Goal: Task Accomplishment & Management: Complete application form

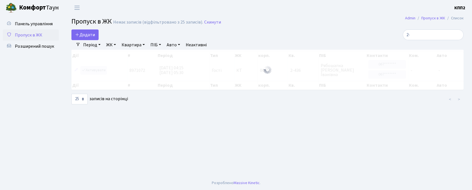
select select "25"
type input "2"
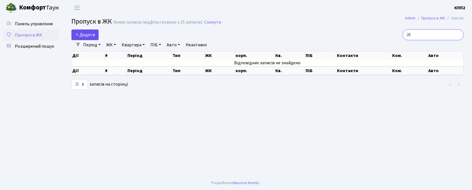
type input "2"
type input "8"
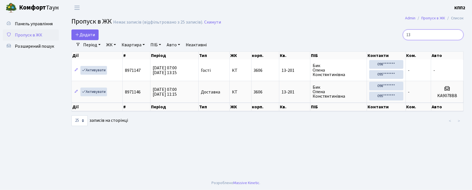
type input "1"
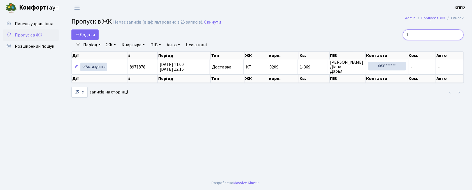
type input "1"
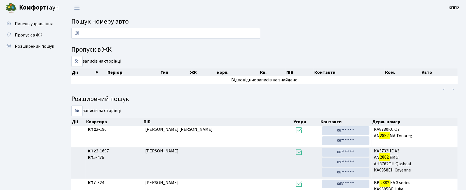
type input "2"
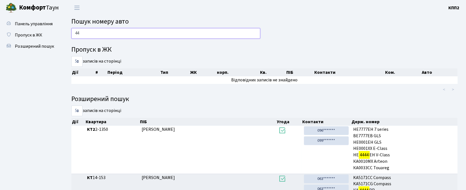
type input "4"
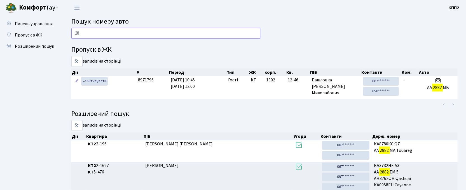
type input "2"
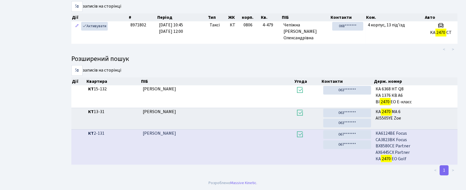
scroll to position [30, 0]
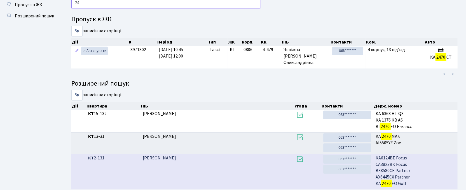
type input "2"
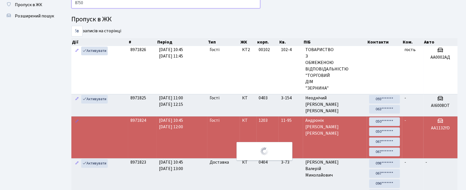
scroll to position [25, 0]
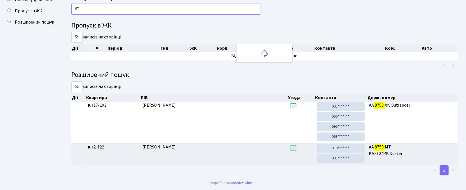
type input "8"
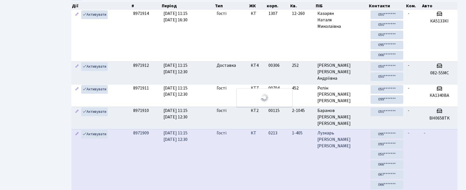
scroll to position [0, 0]
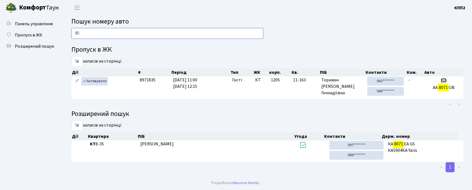
type input "8"
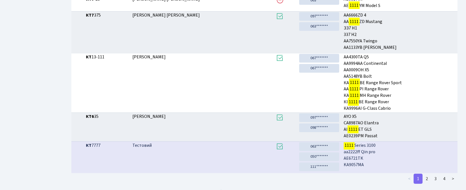
scroll to position [139, 0]
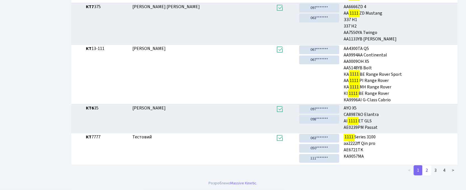
click at [426, 169] on link "2" at bounding box center [427, 170] width 9 height 10
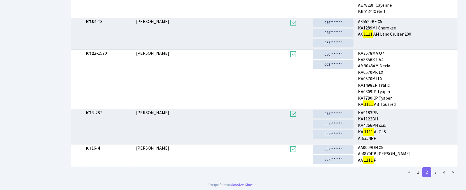
scroll to position [152, 0]
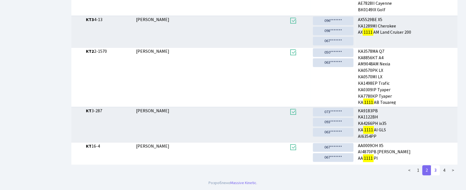
click at [436, 171] on link "3" at bounding box center [435, 170] width 9 height 10
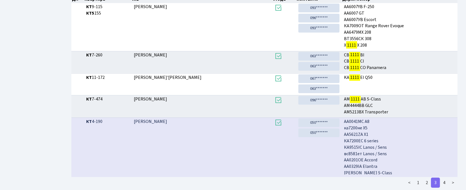
scroll to position [136, 0]
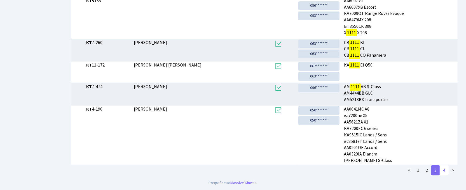
click at [445, 169] on link "4" at bounding box center [444, 170] width 9 height 10
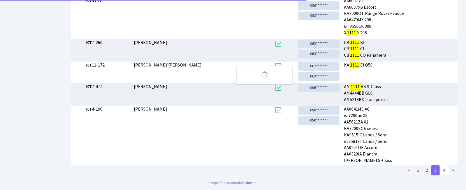
scroll to position [0, 0]
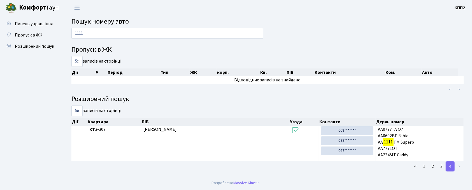
click at [446, 161] on link "4" at bounding box center [450, 166] width 9 height 10
click at [90, 35] on input "1111" at bounding box center [167, 33] width 192 height 11
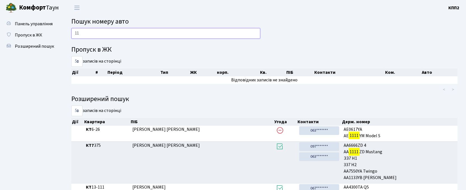
type input "1"
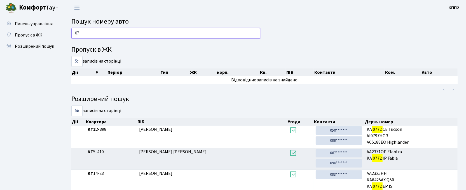
type input "0"
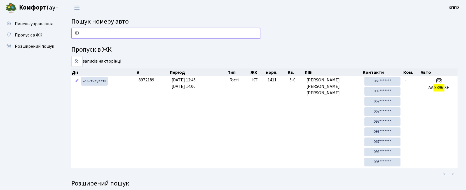
type input "8"
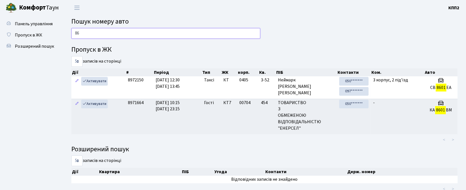
type input "8"
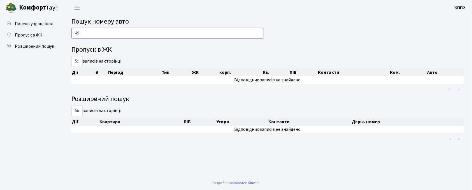
type input "4"
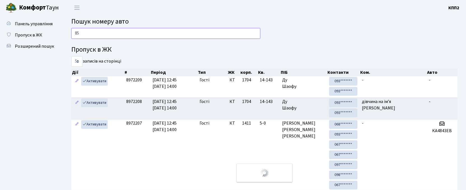
type input "8"
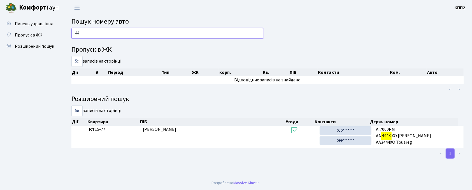
type input "4"
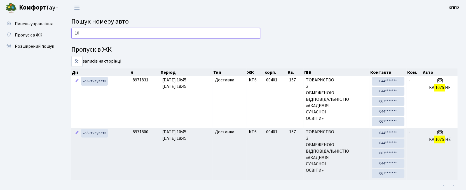
type input "1"
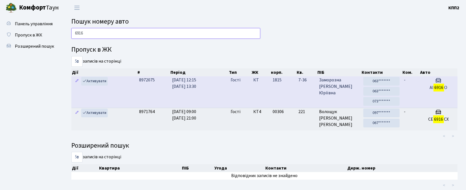
type input "6916"
click at [255, 97] on td "КТ" at bounding box center [260, 91] width 19 height 31
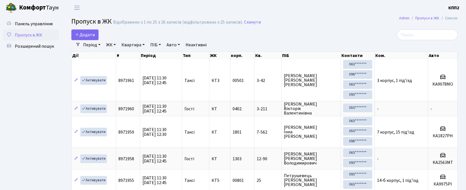
select select "25"
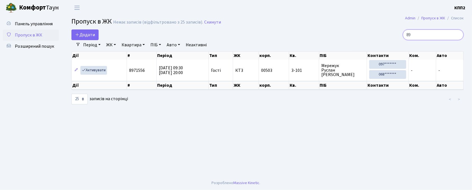
type input "8"
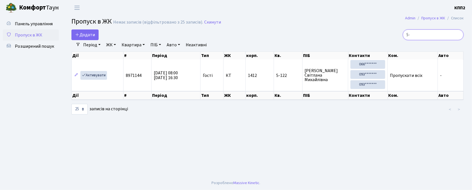
type input "5"
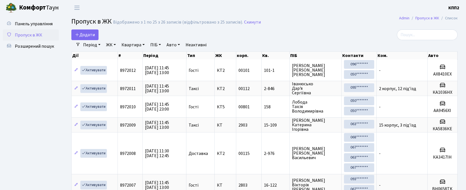
select select "25"
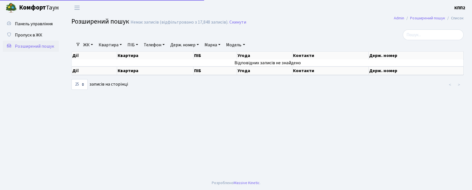
select select "25"
click at [119, 44] on link "Квартира" at bounding box center [110, 45] width 28 height 10
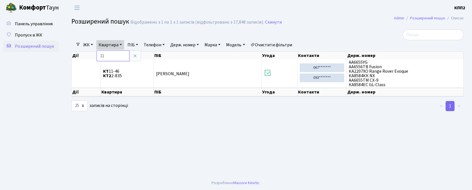
type input "1"
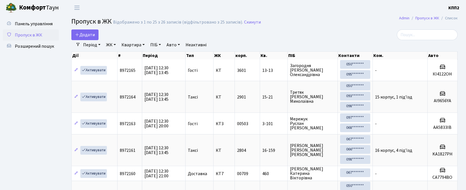
select select "25"
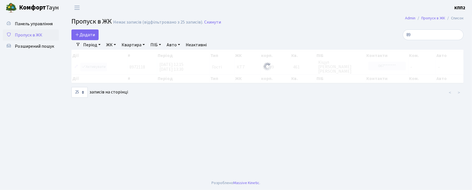
type input "8"
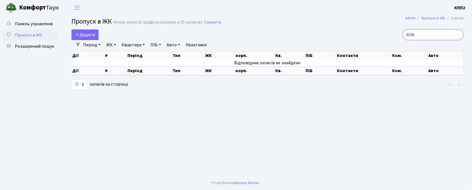
type input "8396"
click at [93, 38] on span "Додати" at bounding box center [85, 35] width 20 height 6
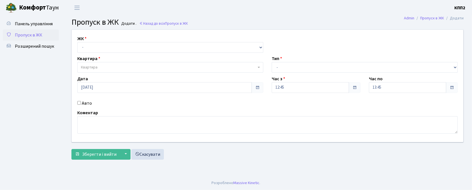
click at [79, 101] on input "Авто" at bounding box center [79, 103] width 4 height 4
checkbox input "true"
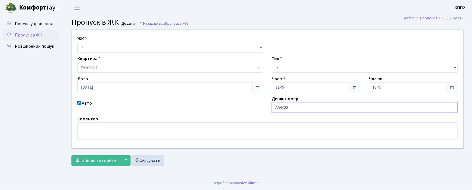
type input "АА4300КО"
click at [103, 45] on select "- КТ, вул. Регенераторна, 4 КТ2, просп. Соборності, 17 КТ3, вул. Березнева, 16 …" at bounding box center [170, 47] width 186 height 11
select select "271"
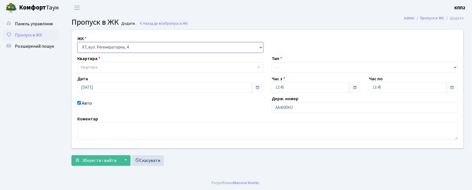
click at [77, 42] on select "- КТ, вул. Регенераторна, 4 КТ2, просп. Соборності, 17 КТ3, вул. Березнева, 16 …" at bounding box center [170, 47] width 186 height 11
select select
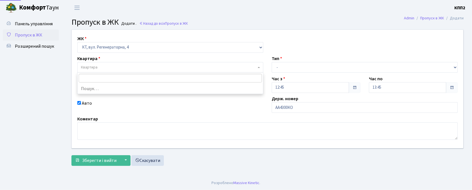
click at [87, 66] on span "Квартира" at bounding box center [89, 67] width 17 height 6
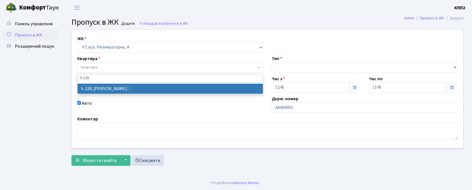
type input "5-228"
select select "2306"
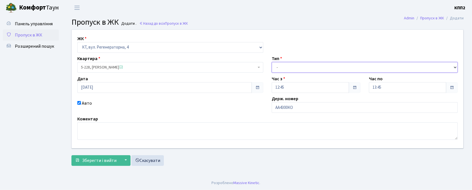
click at [277, 64] on select "- Доставка Таксі Гості Сервіс" at bounding box center [365, 67] width 186 height 11
select select "3"
click at [272, 62] on select "- Доставка Таксі Гості Сервіс" at bounding box center [365, 67] width 186 height 11
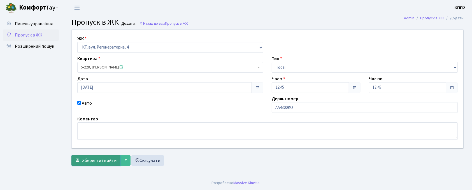
click at [98, 161] on span "Зберегти і вийти" at bounding box center [99, 160] width 34 height 6
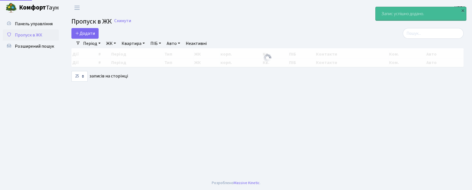
select select "25"
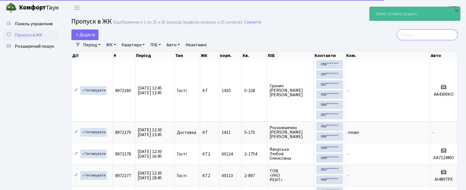
click at [417, 34] on input "search" at bounding box center [427, 34] width 61 height 11
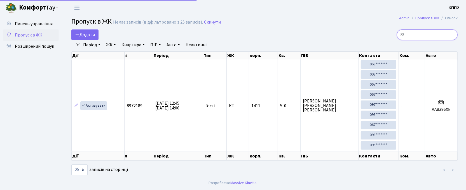
type input "8"
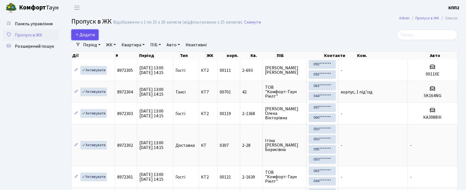
click at [95, 32] on span "Додати" at bounding box center [85, 35] width 20 height 6
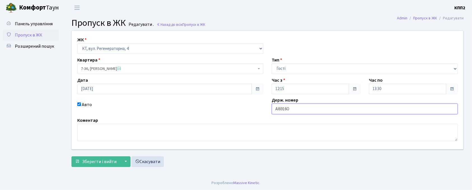
click at [302, 110] on input "АІ6916O" at bounding box center [365, 108] width 186 height 11
type input "АІ6916OO"
click at [93, 161] on span "Зберегти і вийти" at bounding box center [99, 161] width 34 height 6
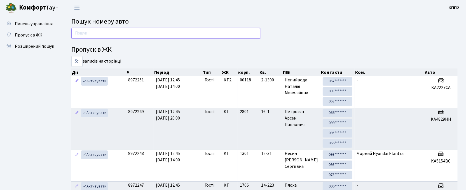
click at [128, 30] on input "text" at bounding box center [165, 33] width 189 height 11
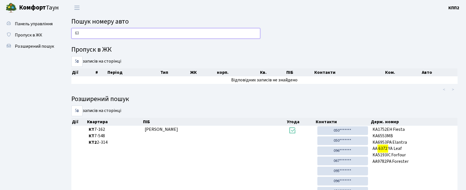
type input "6"
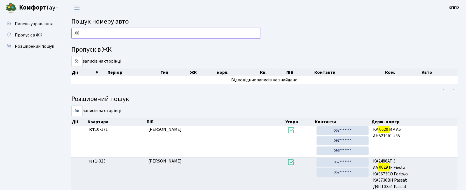
type input "0"
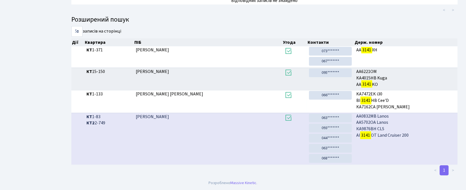
scroll to position [30, 0]
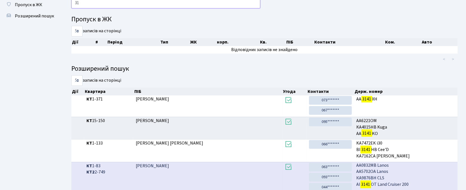
type input "3"
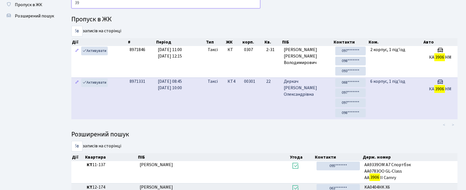
type input "3"
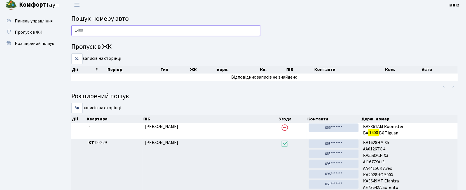
scroll to position [0, 0]
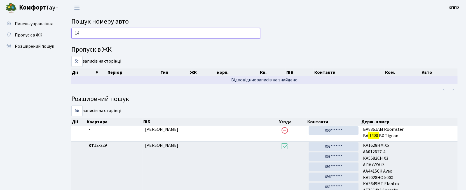
type input "1"
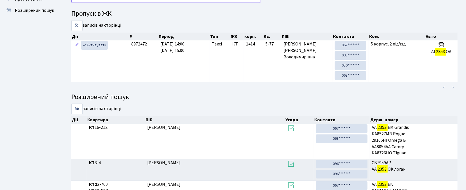
scroll to position [30, 0]
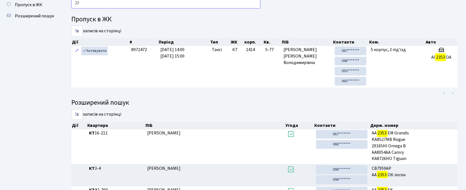
type input "2"
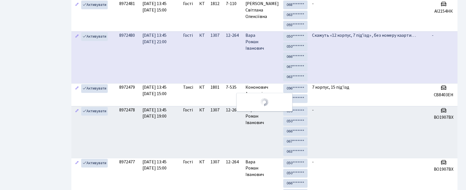
scroll to position [0, 0]
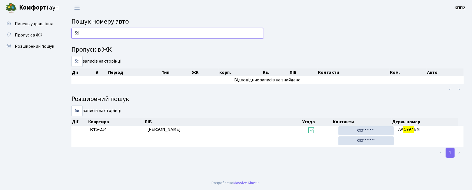
type input "5"
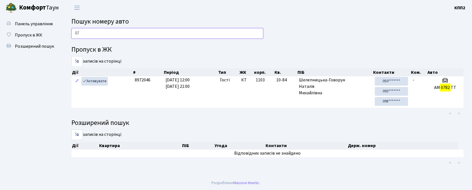
type input "0"
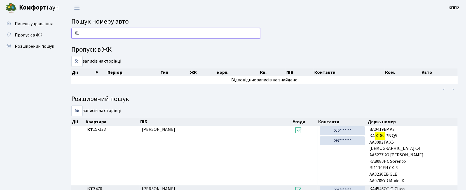
type input "8"
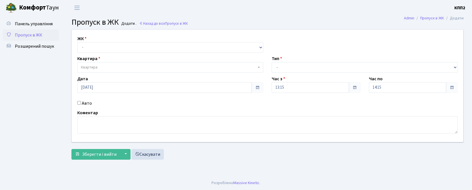
select select "271"
click at [77, 42] on select "- КТ, вул. Регенераторна, 4 КТ2, просп. Соборності, 17 КТ3, вул. Березнева, 16 …" at bounding box center [170, 47] width 186 height 11
select select
click at [81, 103] on div "Авто" at bounding box center [170, 103] width 194 height 7
click at [82, 103] on label "Авто" at bounding box center [87, 103] width 10 height 7
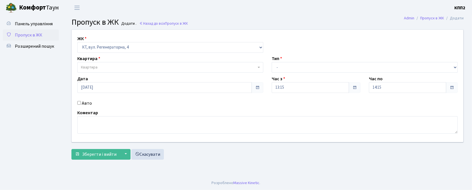
click at [81, 103] on input "Авто" at bounding box center [79, 103] width 4 height 4
checkbox input "true"
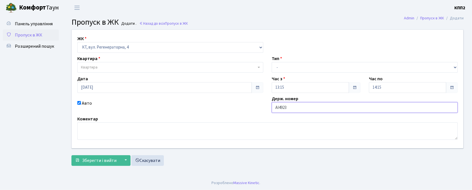
type input "АІ4923ВМ"
click at [189, 63] on span "Квартира" at bounding box center [170, 67] width 186 height 11
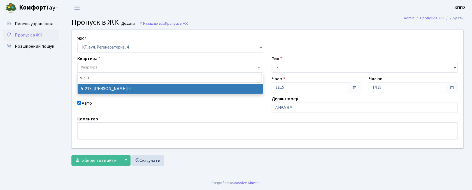
type input "5-213"
select select "2371"
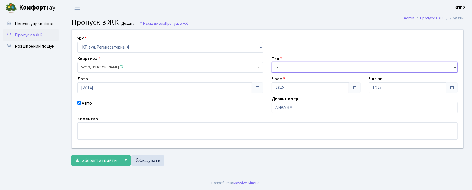
drag, startPoint x: 298, startPoint y: 67, endPoint x: 299, endPoint y: 72, distance: 4.8
click at [298, 67] on select "- Доставка Таксі Гості Сервіс" at bounding box center [365, 67] width 186 height 11
select select "2"
click at [272, 62] on select "- Доставка Таксі Гості Сервіс" at bounding box center [365, 67] width 186 height 11
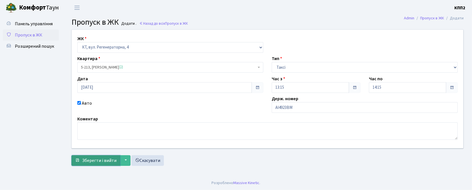
click at [87, 162] on span "Зберегти і вийти" at bounding box center [99, 160] width 34 height 6
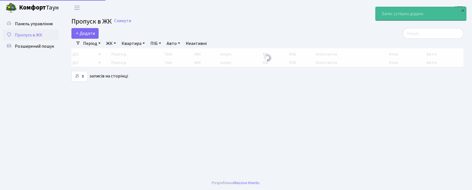
select select "25"
click at [425, 41] on div "Додати Фільтри Період [DATE] - [DATE] ЖК - КТ, вул. Регенераторна, 4 КТ2, просп…" at bounding box center [267, 54] width 401 height 53
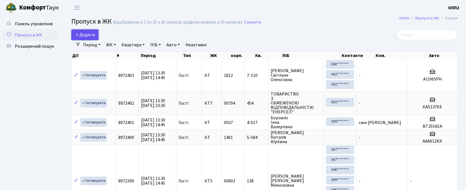
click at [91, 34] on span "Додати" at bounding box center [85, 35] width 20 height 6
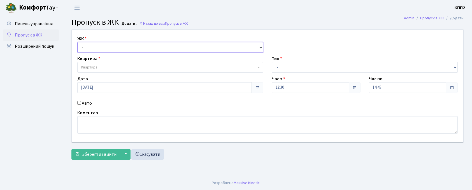
drag, startPoint x: 0, startPoint y: 0, endPoint x: 99, endPoint y: 50, distance: 110.5
click at [95, 45] on select "- КТ, вул. Регенераторна, 4 КТ2, просп. [STREET_ADDRESS] [STREET_ADDRESS] [PERS…" at bounding box center [170, 47] width 186 height 11
select select "271"
click at [77, 42] on select "- КТ, вул. Регенераторна, 4 КТ2, просп. [STREET_ADDRESS] [STREET_ADDRESS] [PERS…" at bounding box center [170, 47] width 186 height 11
select select
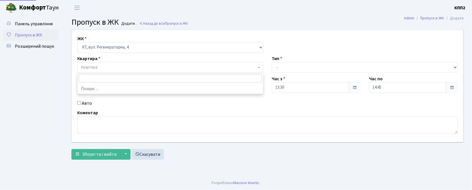
click at [119, 64] on span "Квартира" at bounding box center [170, 67] width 186 height 11
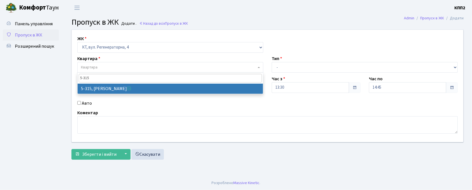
type input "5-315"
select select "2238"
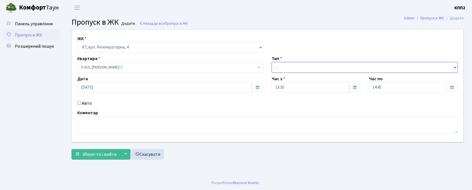
click at [289, 68] on select "- Доставка Таксі Гості Сервіс" at bounding box center [365, 67] width 186 height 11
select select "1"
click at [272, 62] on select "- Доставка Таксі Гості Сервіс" at bounding box center [365, 67] width 186 height 11
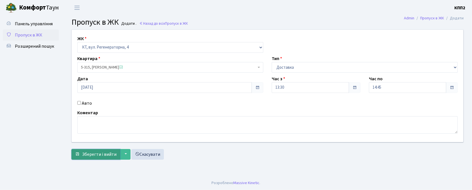
click at [103, 157] on span "Зберегти і вийти" at bounding box center [99, 154] width 34 height 6
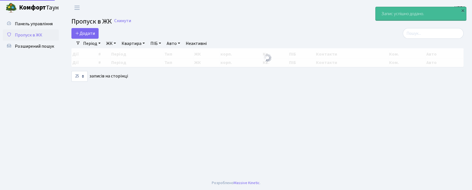
select select "25"
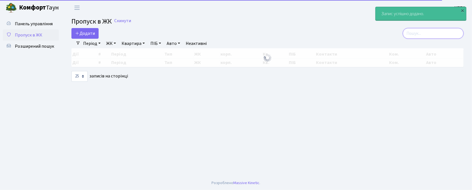
click at [420, 32] on input "search" at bounding box center [433, 33] width 61 height 11
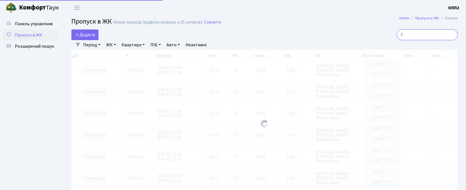
type input "7"
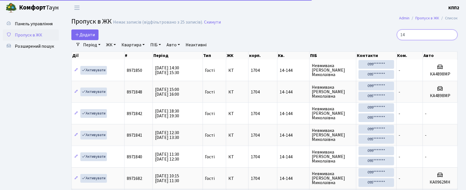
type input "1"
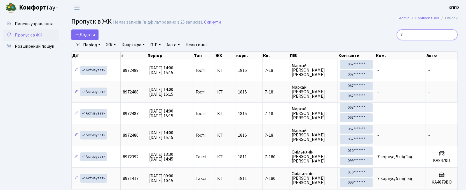
type input "7"
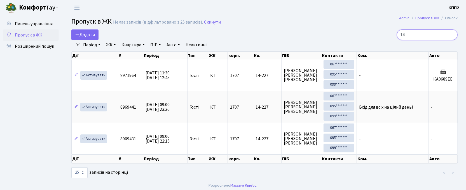
type input "1"
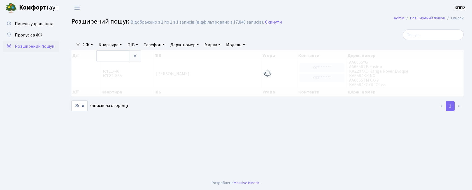
select select "25"
type input "5-97"
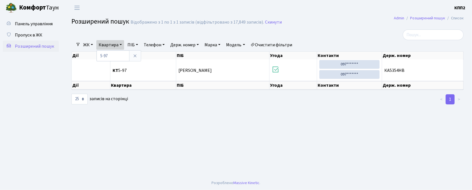
click at [43, 48] on span "Розширений пошук" at bounding box center [34, 46] width 39 height 6
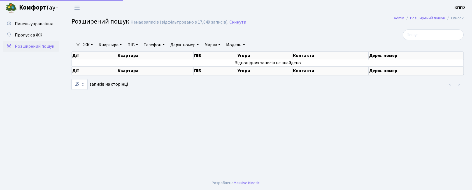
select select "25"
